Goal: Information Seeking & Learning: Find specific page/section

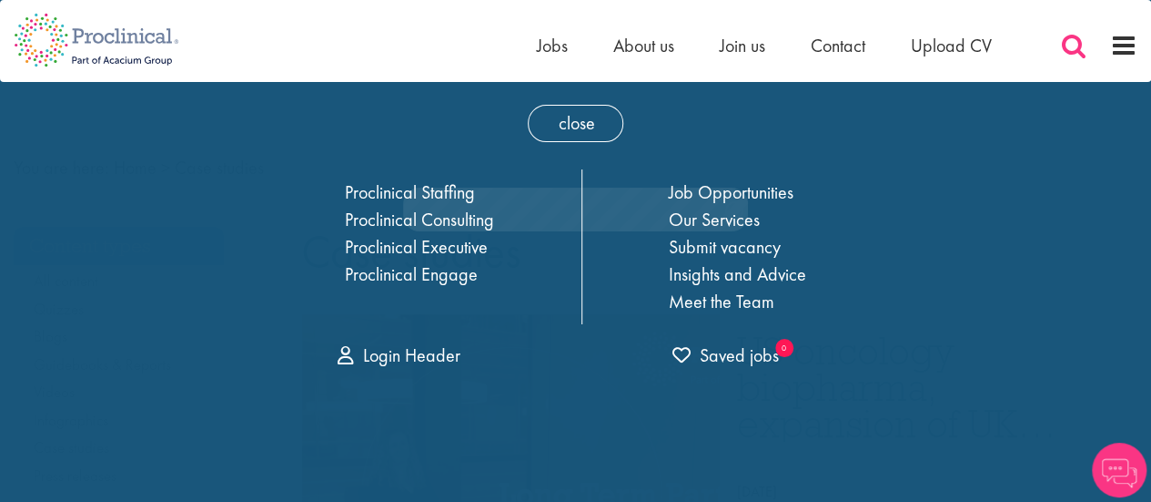
click at [1069, 44] on span at bounding box center [1073, 45] width 27 height 27
click at [1078, 50] on span at bounding box center [1073, 45] width 27 height 27
click at [573, 116] on span "close" at bounding box center [576, 123] width 96 height 37
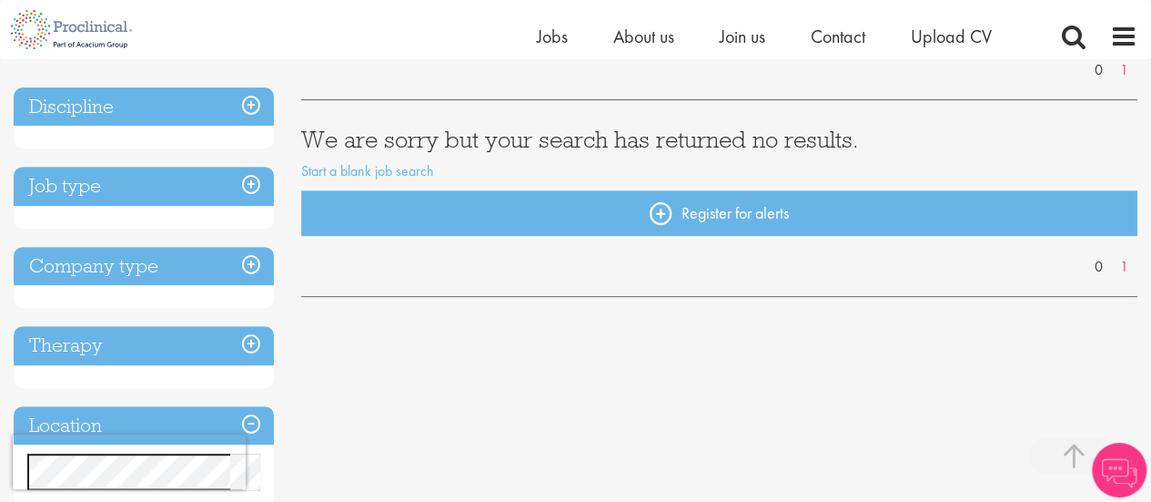
scroll to position [60, 0]
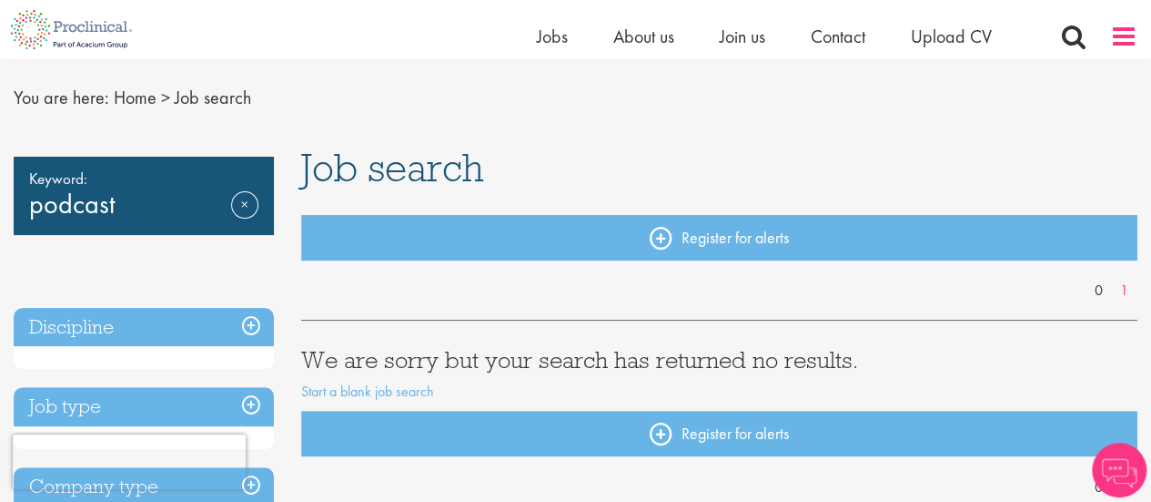
click at [1122, 45] on span at bounding box center [1124, 36] width 27 height 27
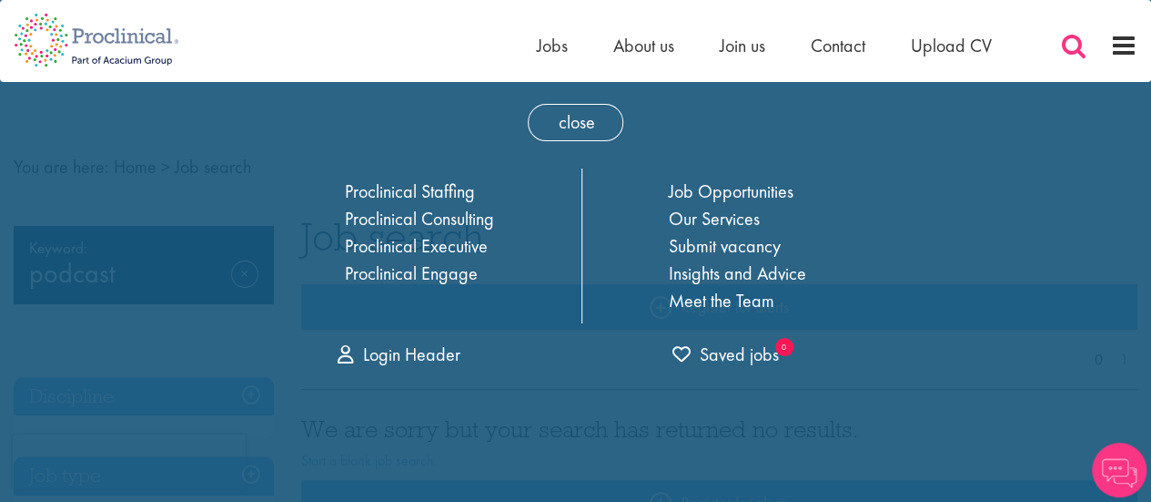
scroll to position [0, 0]
click at [1072, 41] on span at bounding box center [1073, 45] width 27 height 27
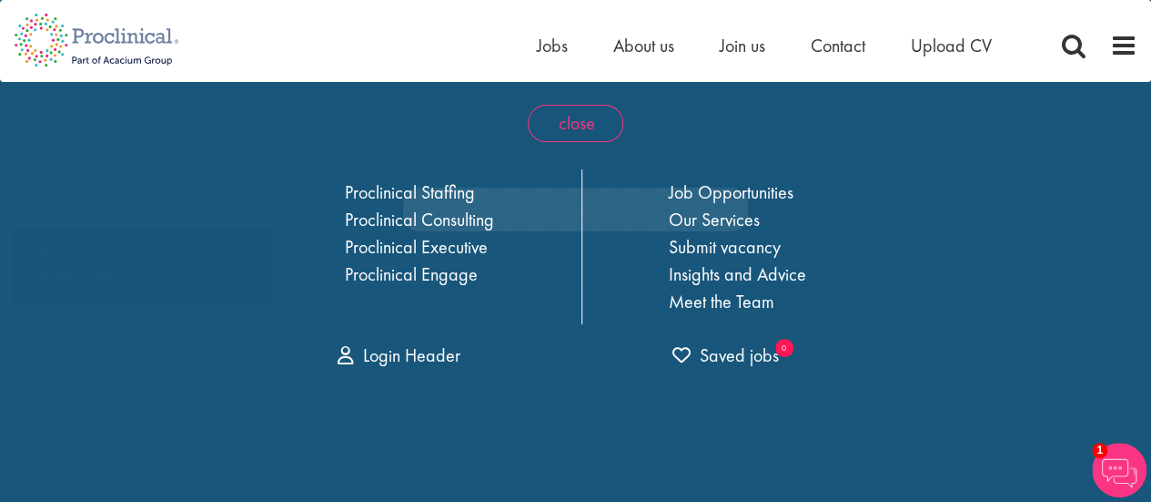
click at [575, 127] on span "close" at bounding box center [576, 123] width 96 height 37
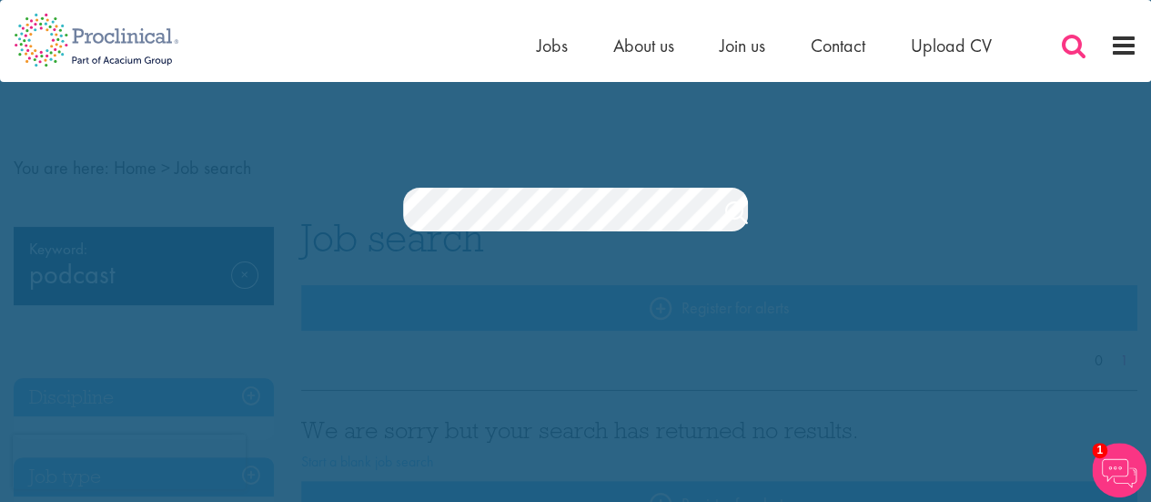
click at [1060, 44] on span at bounding box center [1073, 45] width 27 height 27
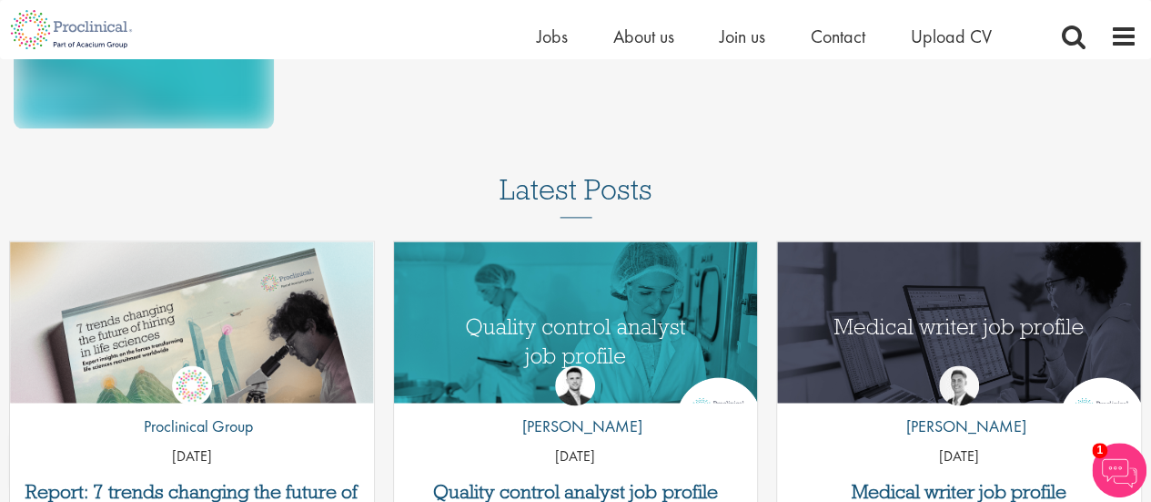
scroll to position [1152, 0]
